Goal: Task Accomplishment & Management: Complete application form

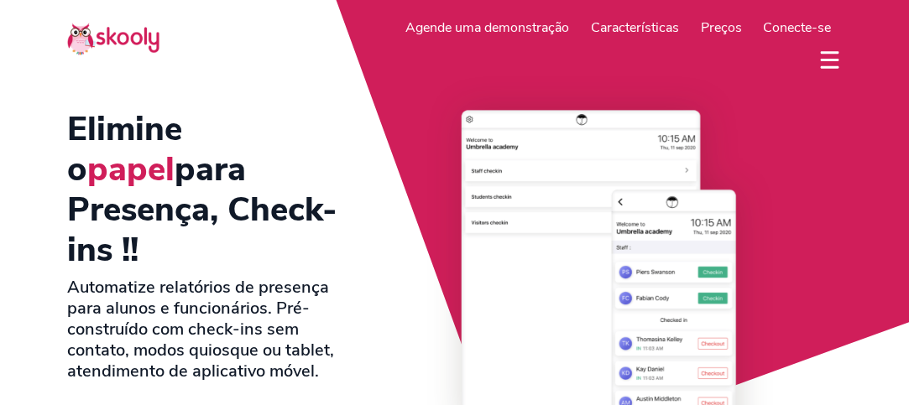
select select "pt"
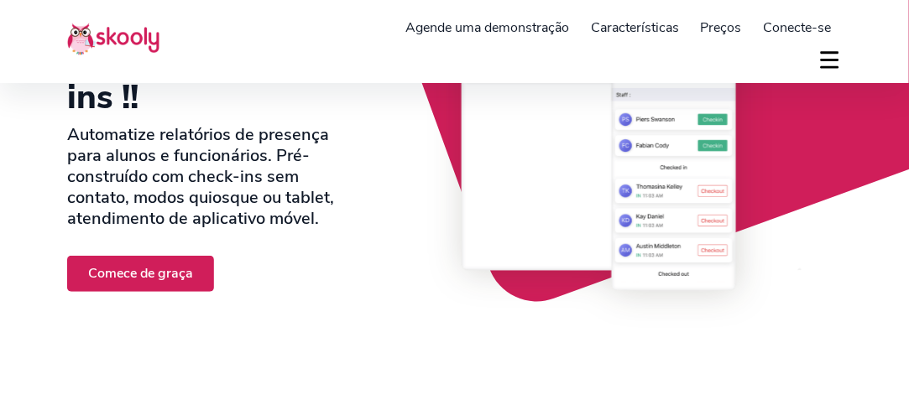
click at [162, 256] on link "Comece de graça" at bounding box center [140, 274] width 147 height 36
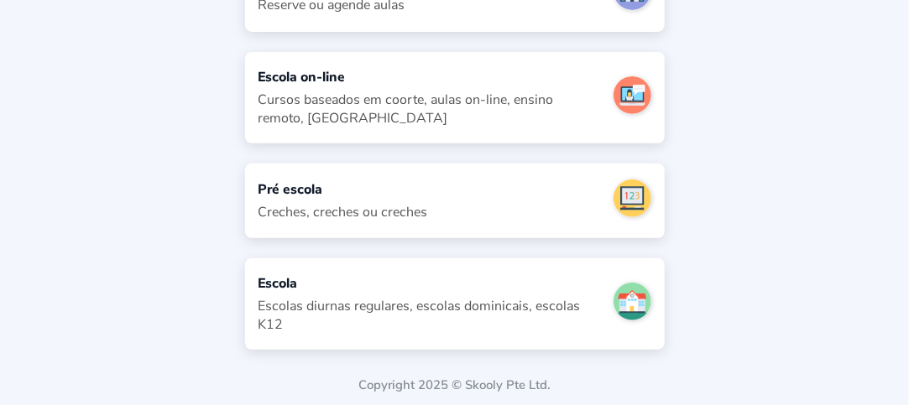
scroll to position [168, 0]
click at [417, 302] on div "Escolas diurnas regulares, escolas dominicais, escolas K12" at bounding box center [430, 315] width 342 height 37
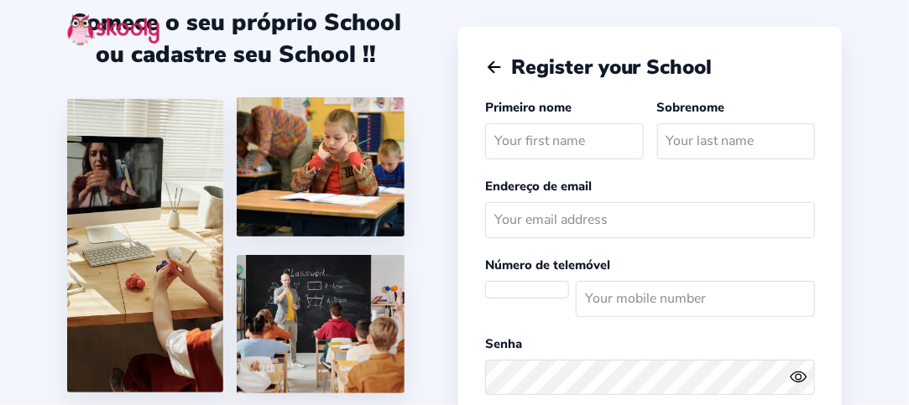
select select
select select "America/Rio_Branco"
select select "BRL R$"
select select "BR"
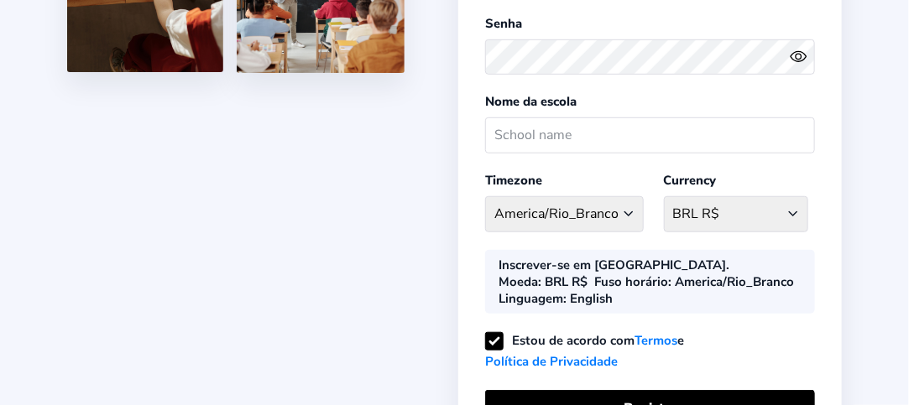
scroll to position [470, 0]
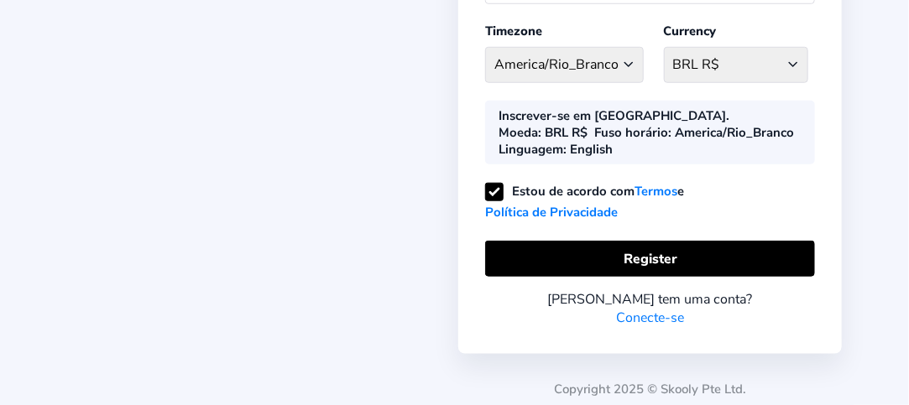
click at [588, 254] on button "Register" at bounding box center [650, 259] width 330 height 36
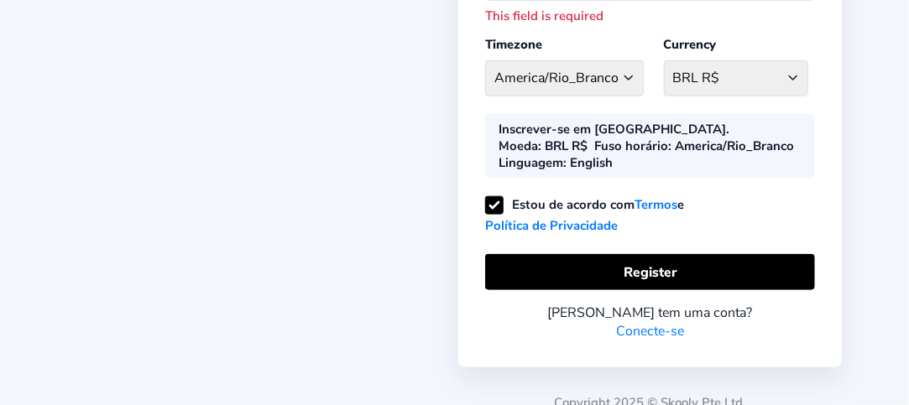
drag, startPoint x: 588, startPoint y: 254, endPoint x: 595, endPoint y: 444, distance: 190.7
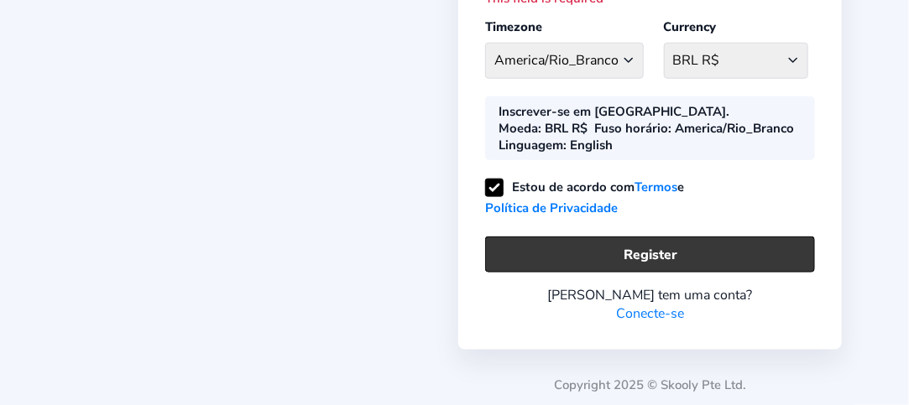
scroll to position [0, 0]
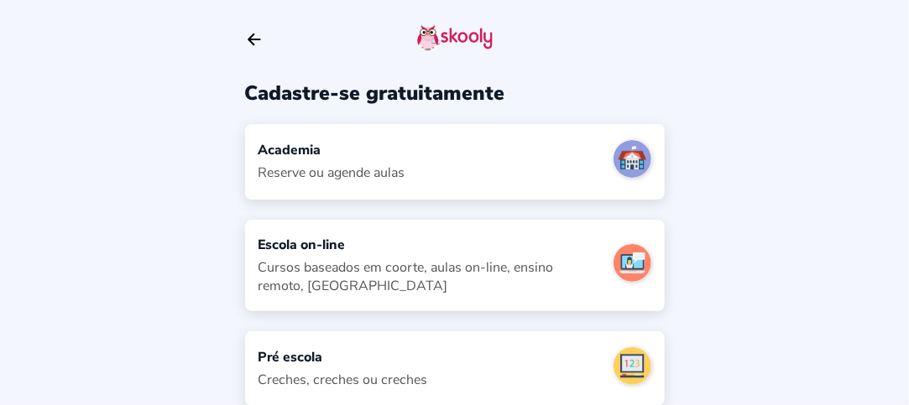
scroll to position [168, 0]
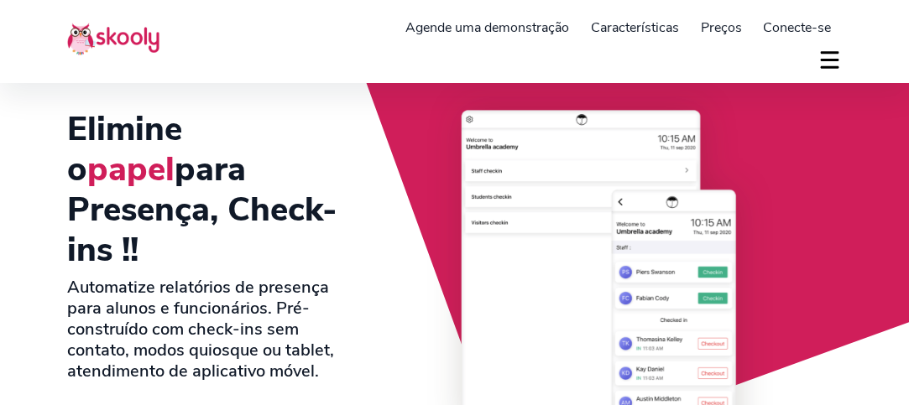
select select "pt"
